Goal: Task Accomplishment & Management: Manage account settings

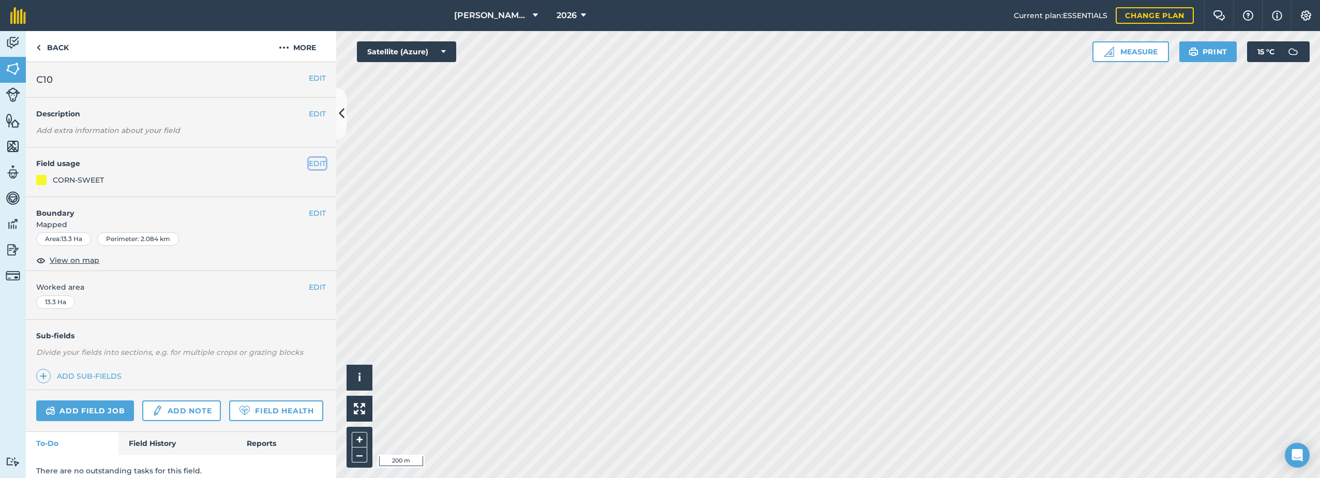
click at [309, 162] on button "EDIT" at bounding box center [317, 163] width 17 height 11
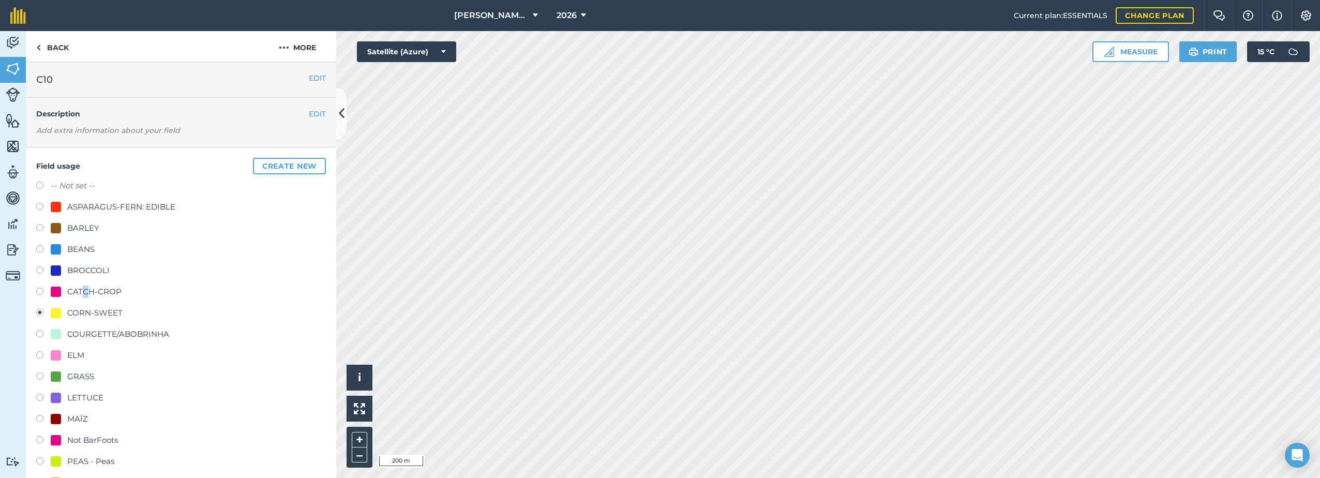
click at [85, 292] on div "CATCH-CROP" at bounding box center [94, 292] width 54 height 12
click at [61, 290] on div at bounding box center [56, 292] width 10 height 10
radio input "true"
radio input "false"
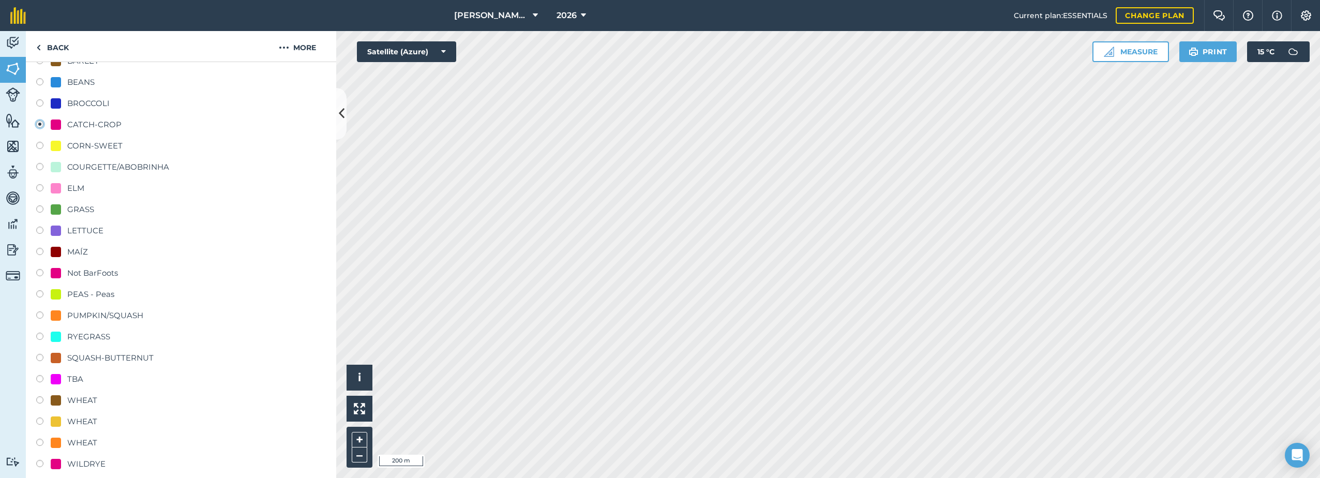
scroll to position [362, 0]
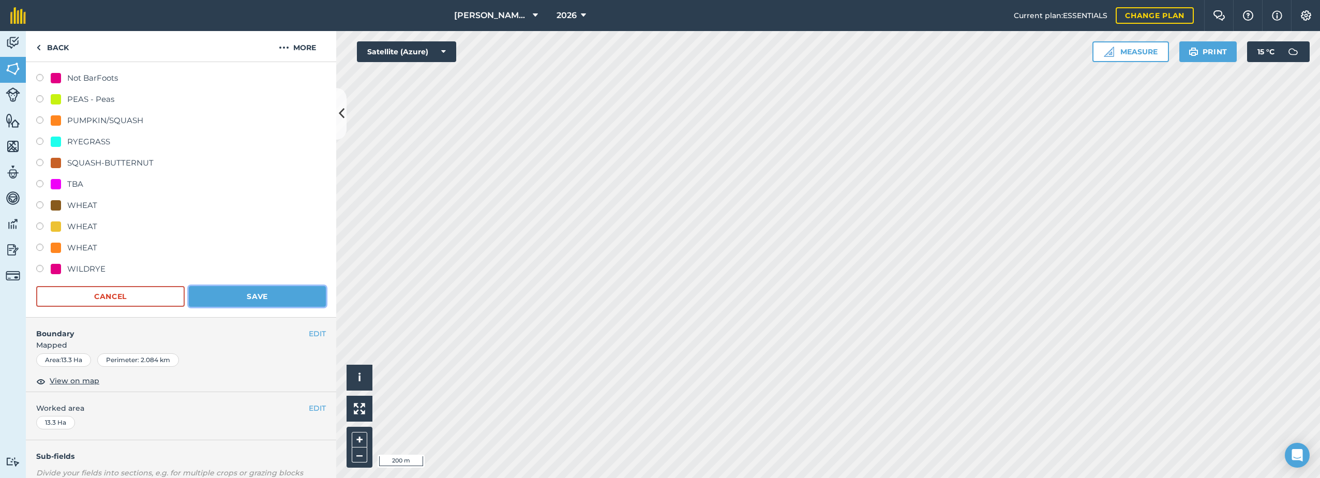
click at [272, 299] on button "Save" at bounding box center [257, 296] width 137 height 21
